Goal: Information Seeking & Learning: Learn about a topic

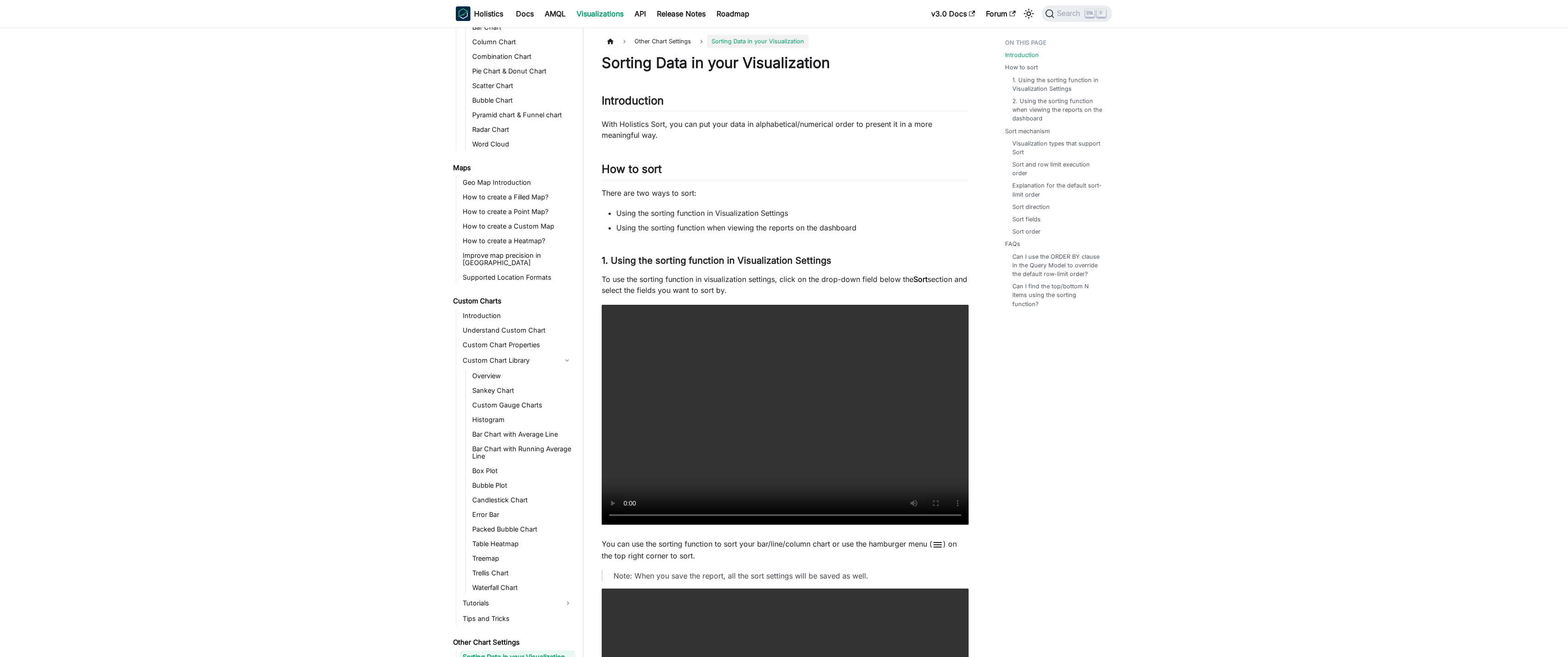
scroll to position [281, 0]
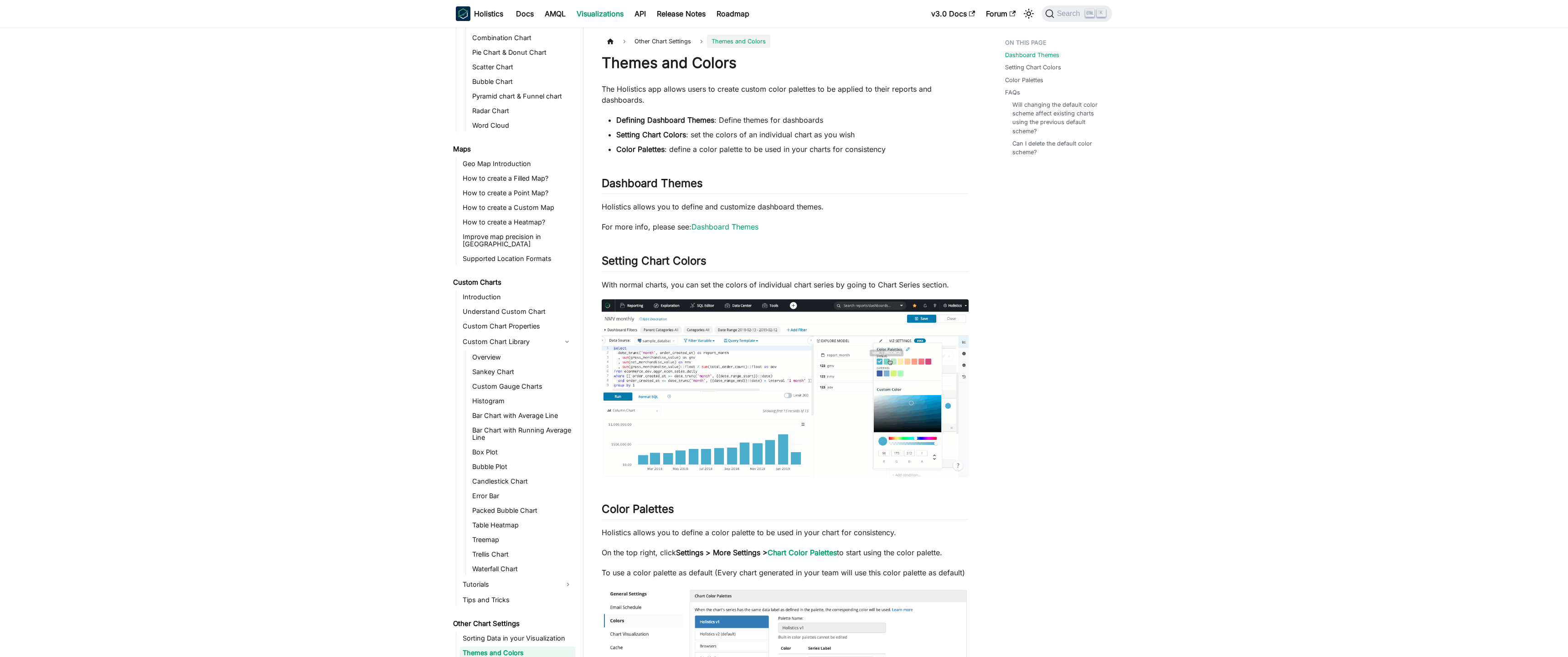
scroll to position [281, 0]
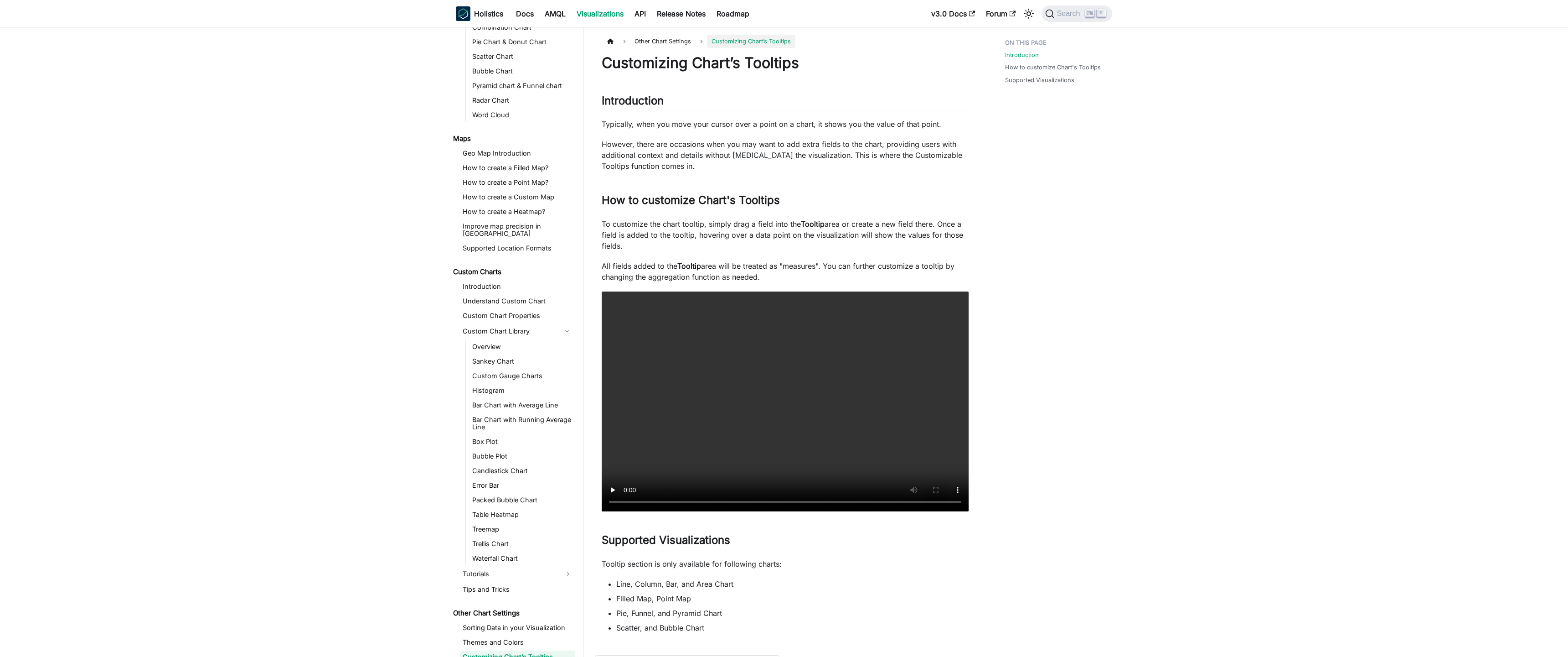
scroll to position [281, 0]
